Goal: Information Seeking & Learning: Learn about a topic

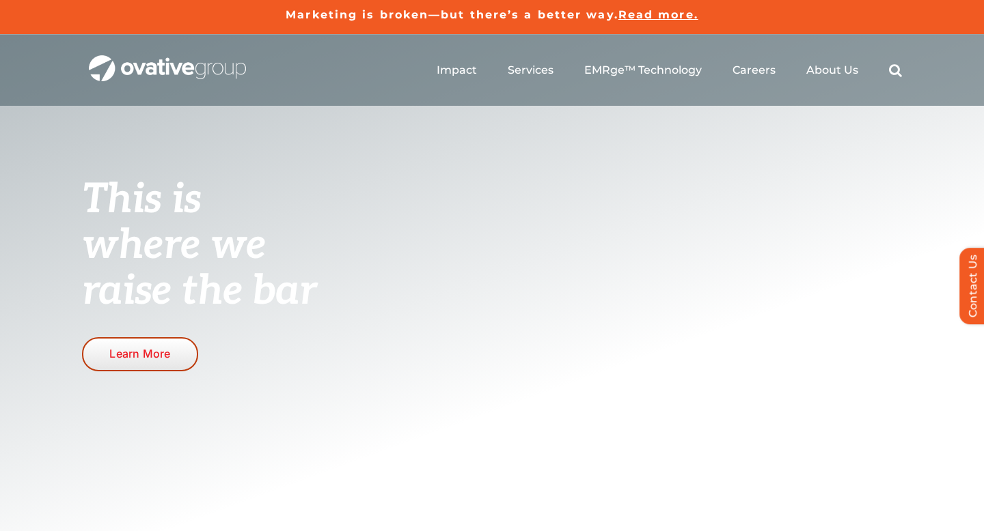
click at [152, 356] on span "Learn More" at bounding box center [139, 354] width 61 height 13
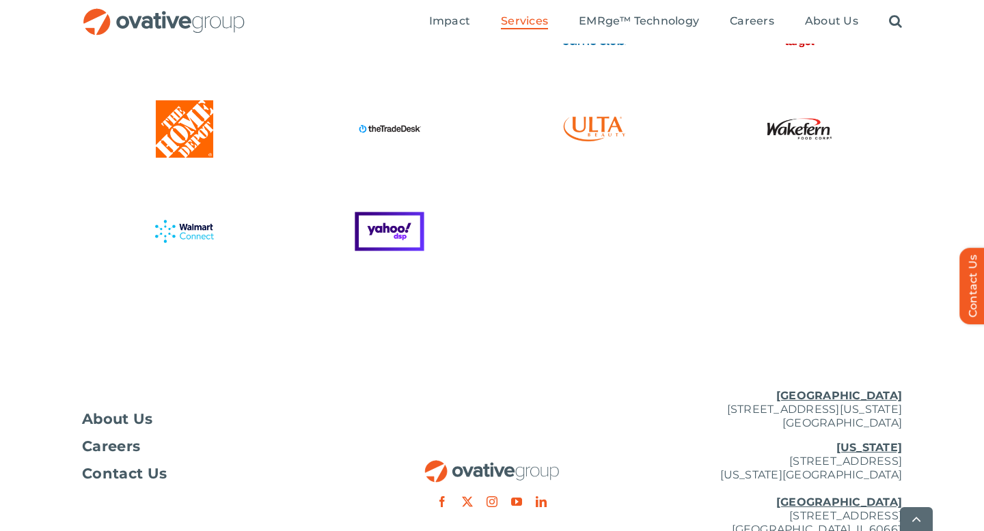
scroll to position [3801, 0]
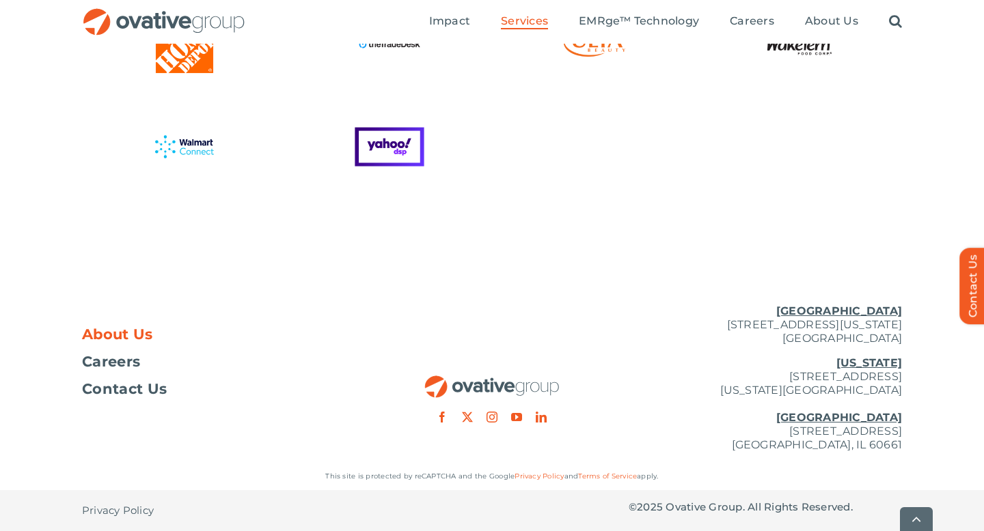
click at [129, 339] on span "About Us" at bounding box center [117, 335] width 71 height 14
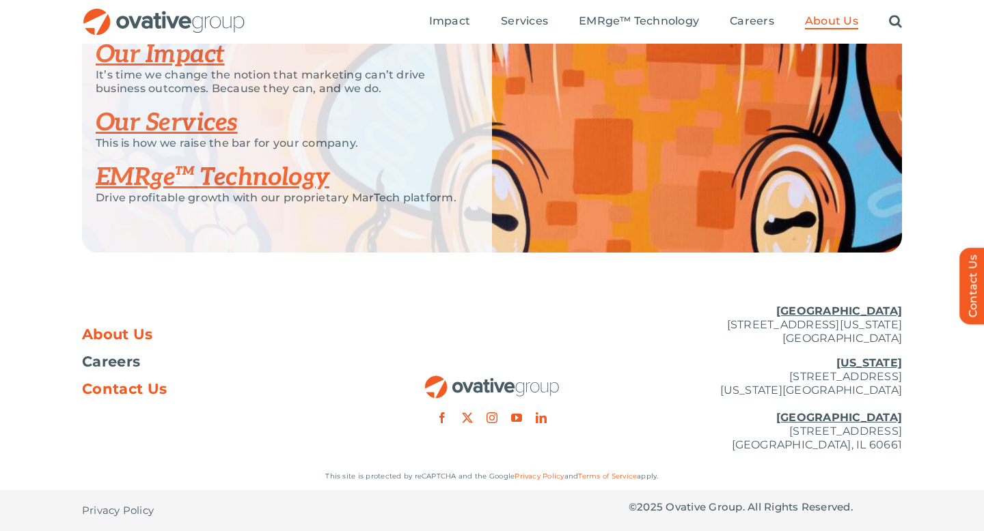
scroll to position [2954, 0]
click at [627, 10] on ul "Impact Expert Insights Case Studies Awards & Press Services Media Measurement C…" at bounding box center [665, 22] width 473 height 44
click at [613, 20] on span "EMRge™ Technology" at bounding box center [639, 21] width 120 height 14
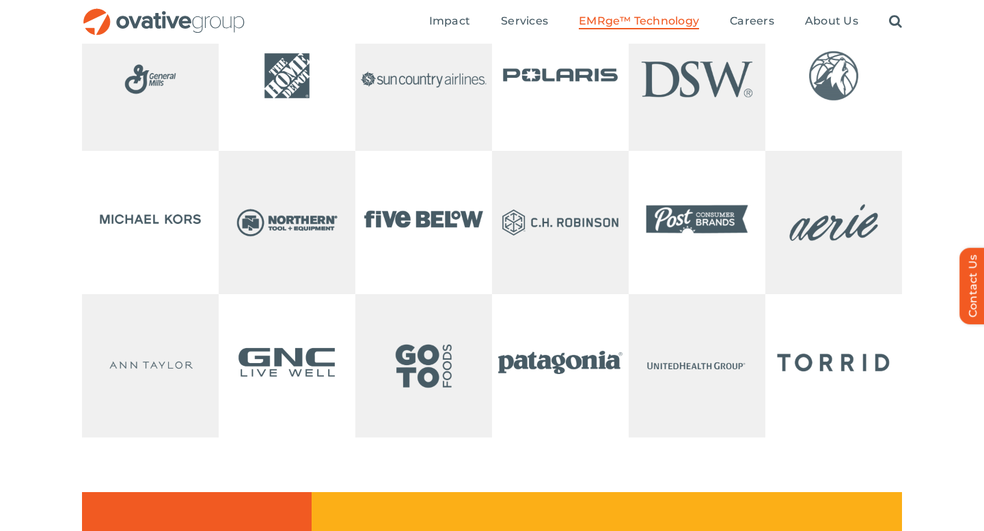
scroll to position [2980, 0]
